Goal: Check status: Check status

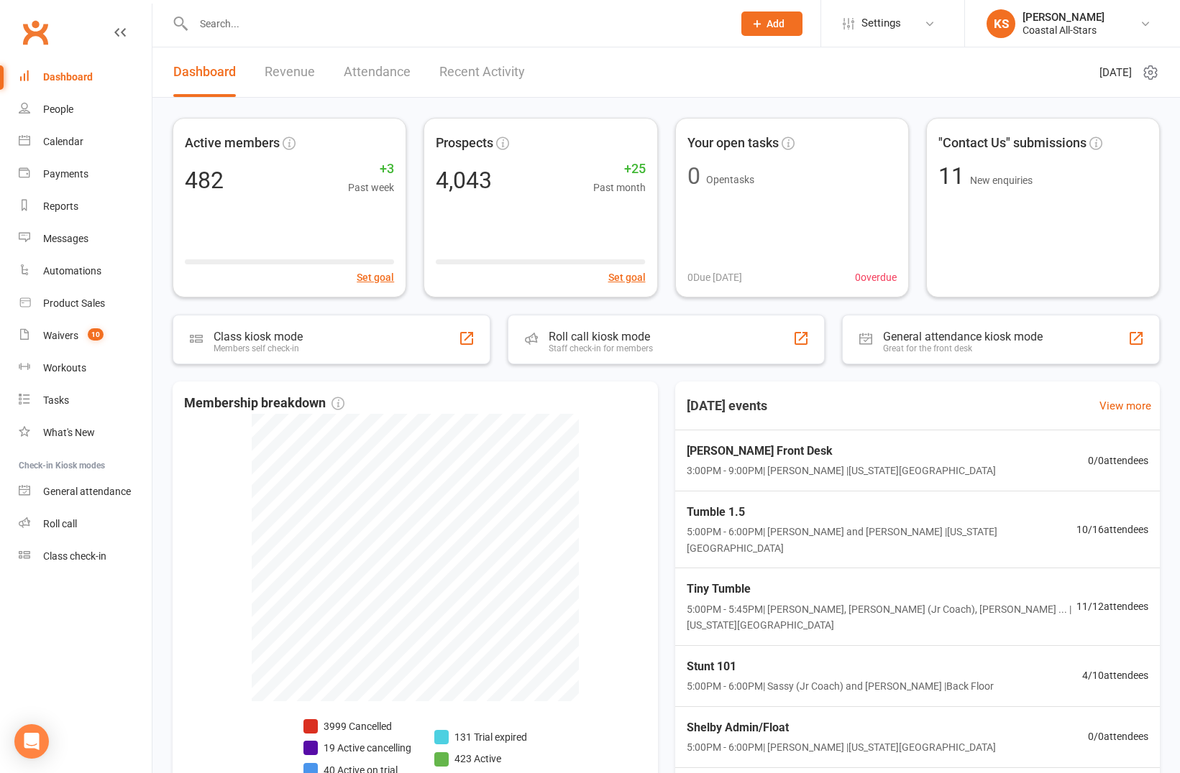
click at [267, 25] on input "text" at bounding box center [455, 24] width 533 height 20
type input "[PERSON_NAME]"
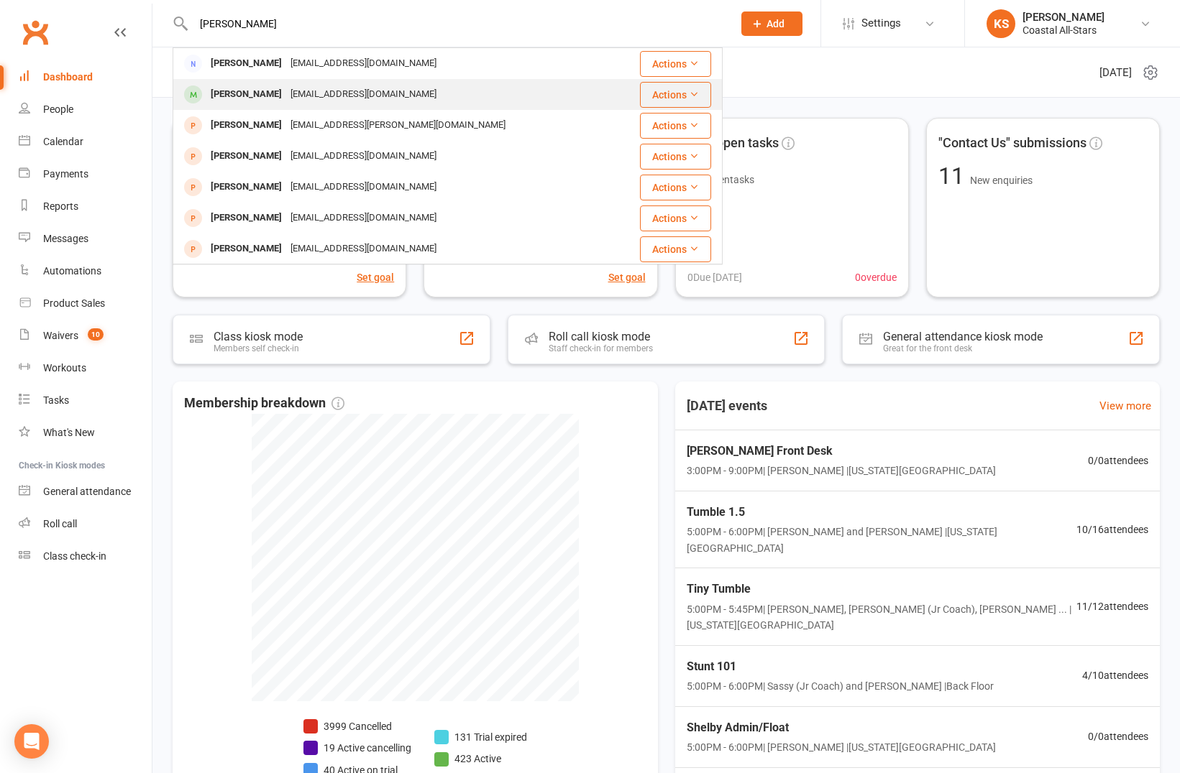
click at [266, 87] on div "[PERSON_NAME]" at bounding box center [246, 94] width 80 height 21
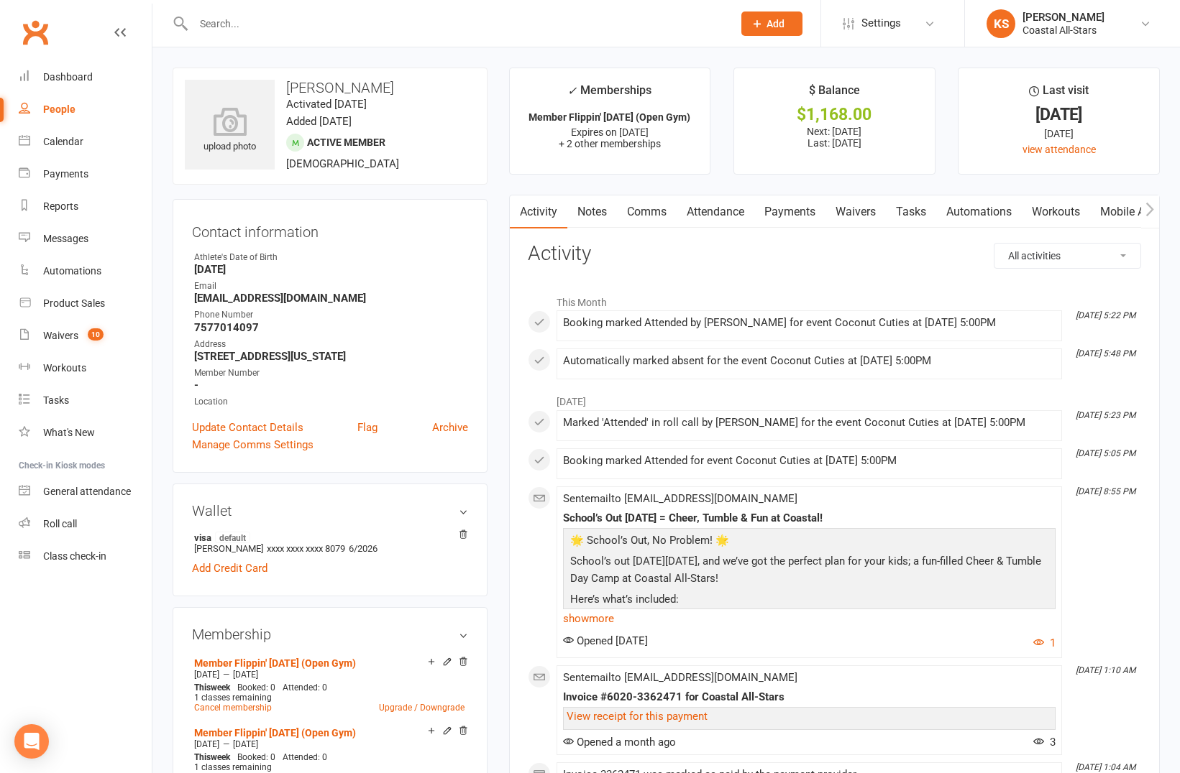
click at [777, 224] on link "Payments" at bounding box center [789, 212] width 71 height 33
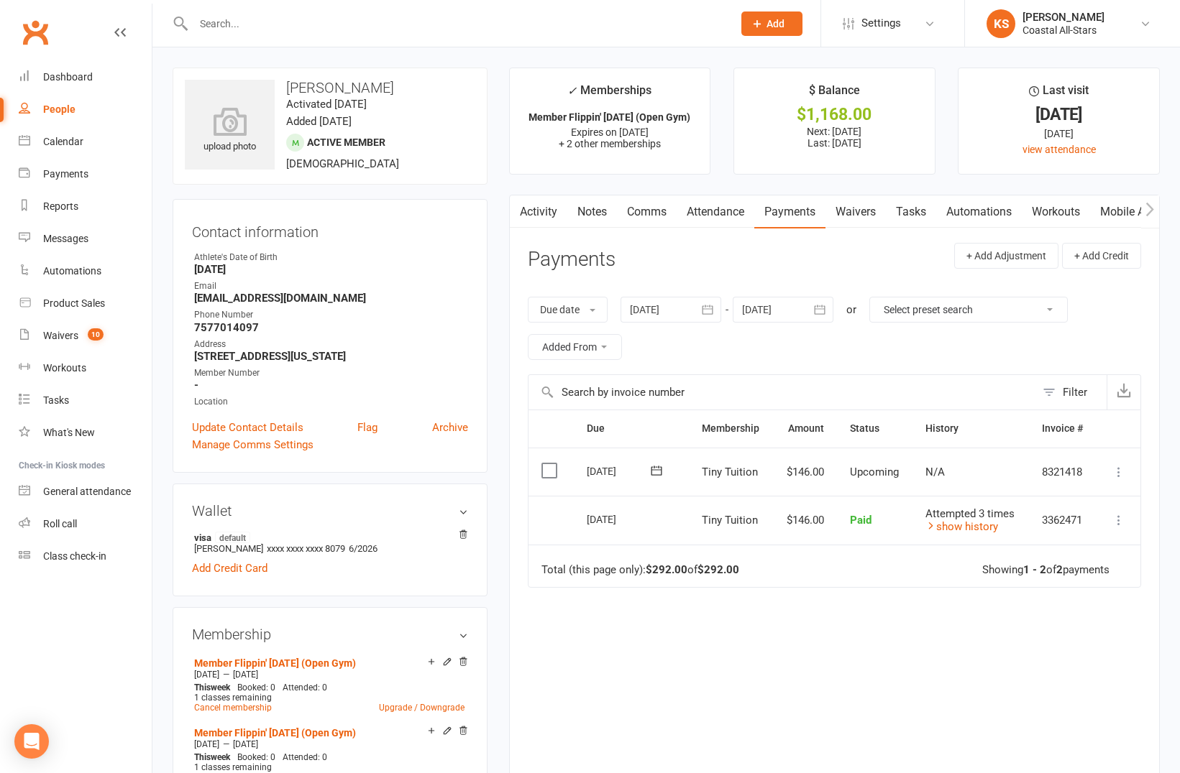
click at [658, 469] on icon at bounding box center [656, 471] width 14 height 14
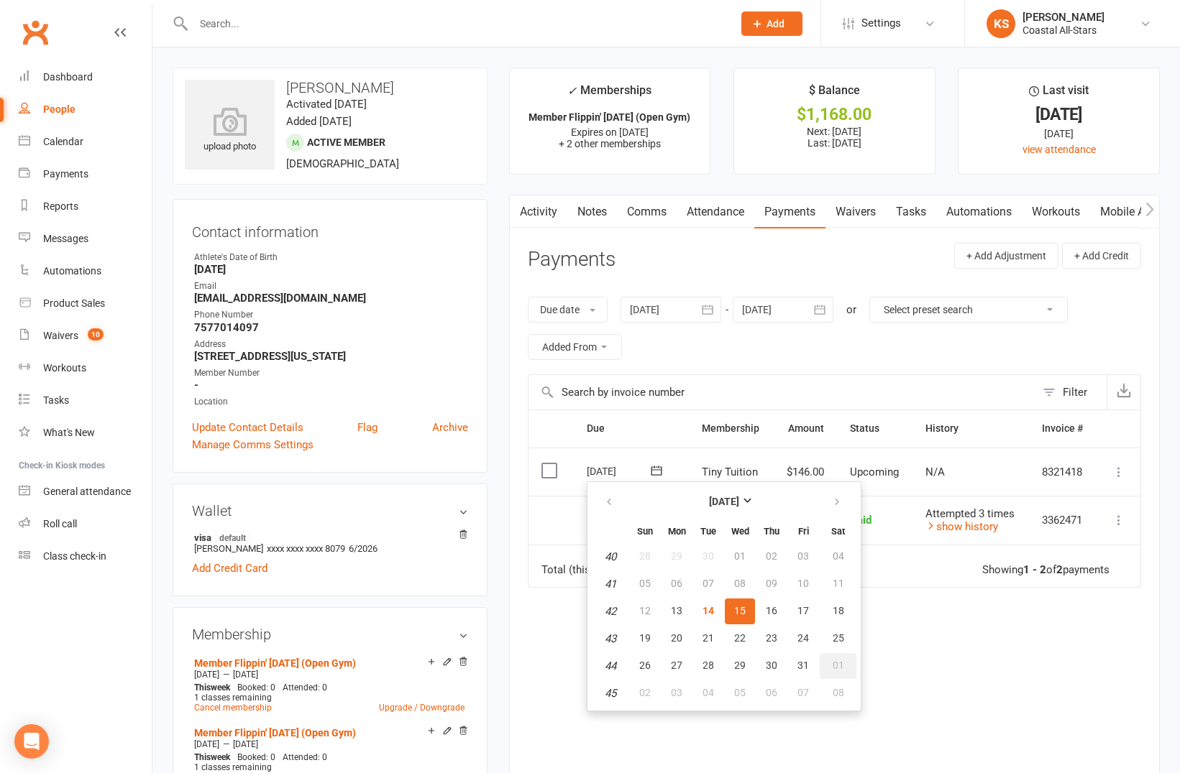
click at [824, 658] on button "01" at bounding box center [837, 666] width 37 height 26
